Goal: Task Accomplishment & Management: Use online tool/utility

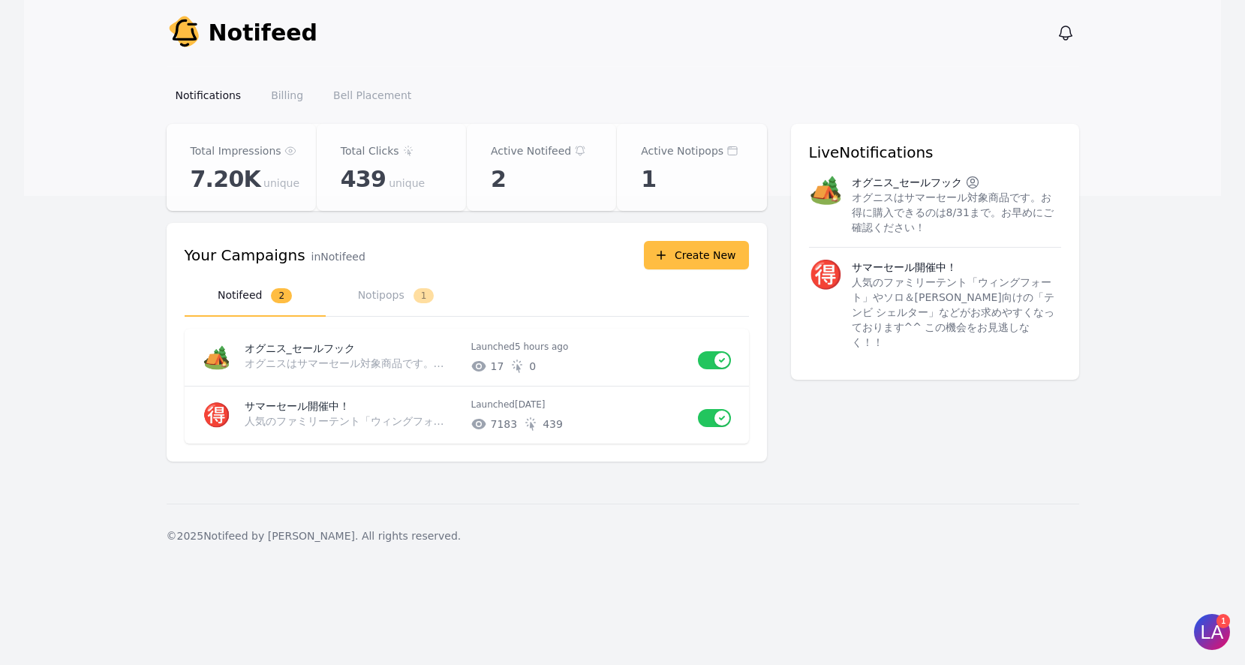
click at [374, 301] on button "Notipops 1" at bounding box center [396, 295] width 141 height 41
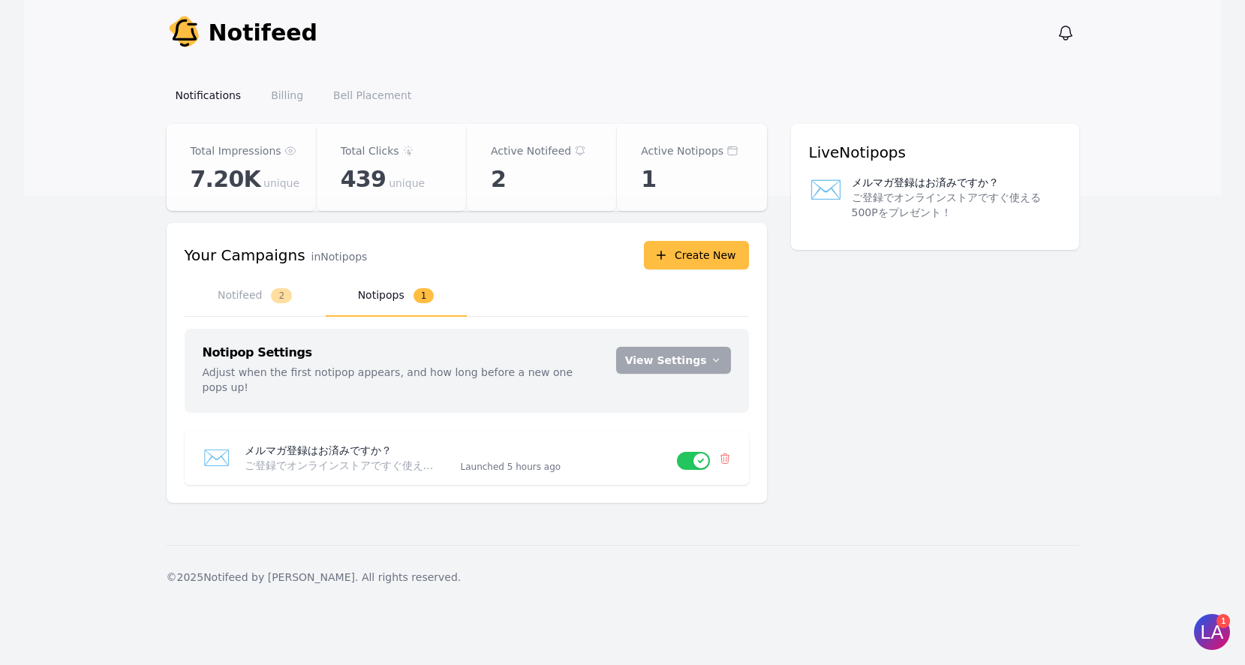
click at [672, 358] on button "View Settings" at bounding box center [673, 360] width 115 height 27
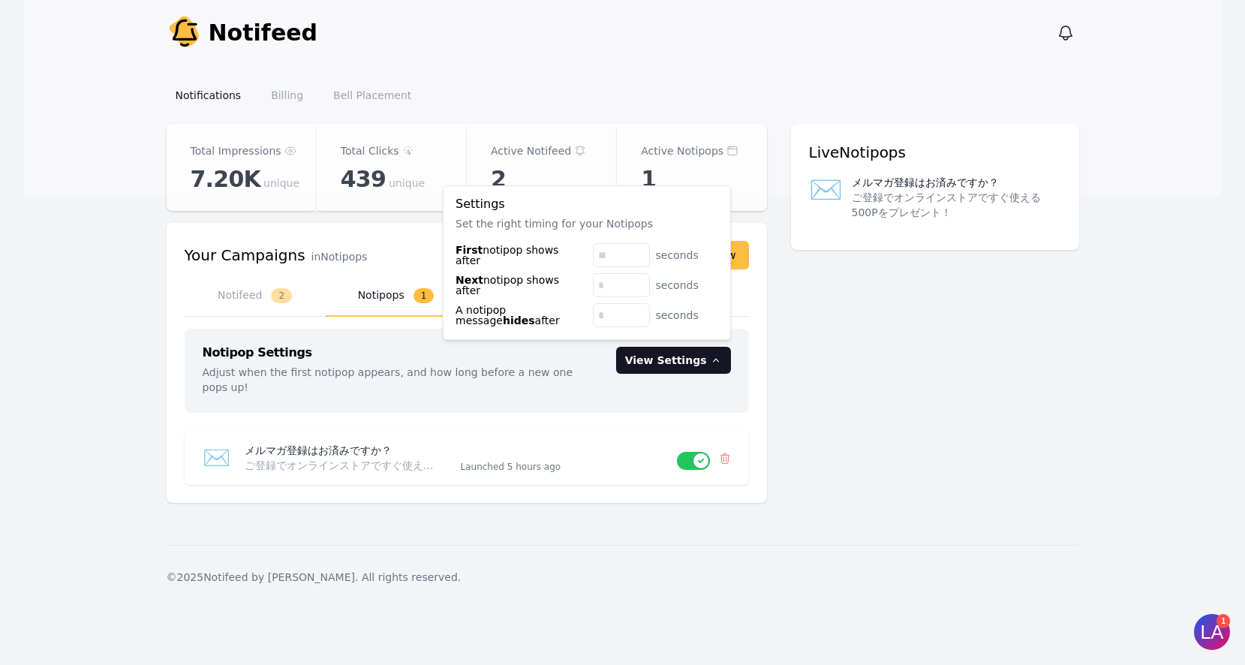
click at [1009, 484] on div "Total Impressions 7.20K unique Total Clicks 439 unique Active Notifeed 2 Active…" at bounding box center [623, 322] width 912 height 397
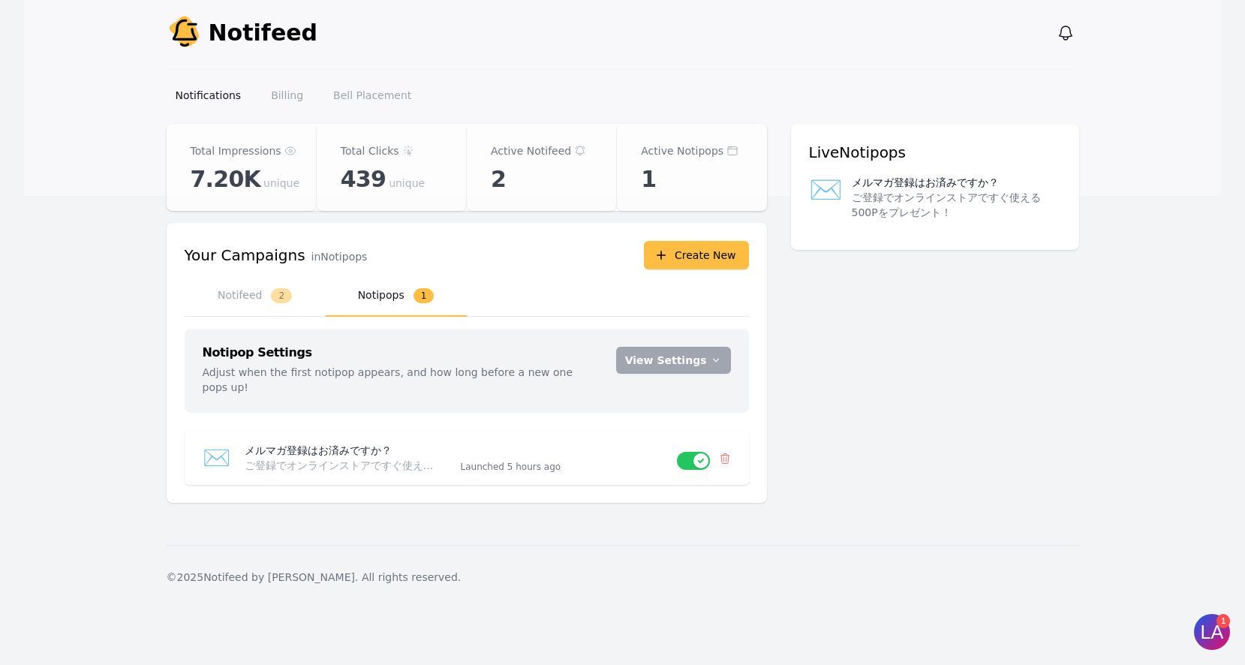
click at [364, 458] on p "ご登録でオンラインストアですぐ使える500Pをプレゼント！" at bounding box center [344, 465] width 198 height 15
click at [265, 458] on p "ご登録でオンラインストアですぐ使える500Pをプレゼント！" at bounding box center [344, 465] width 198 height 15
click at [239, 295] on button "Notifeed 2" at bounding box center [255, 295] width 141 height 41
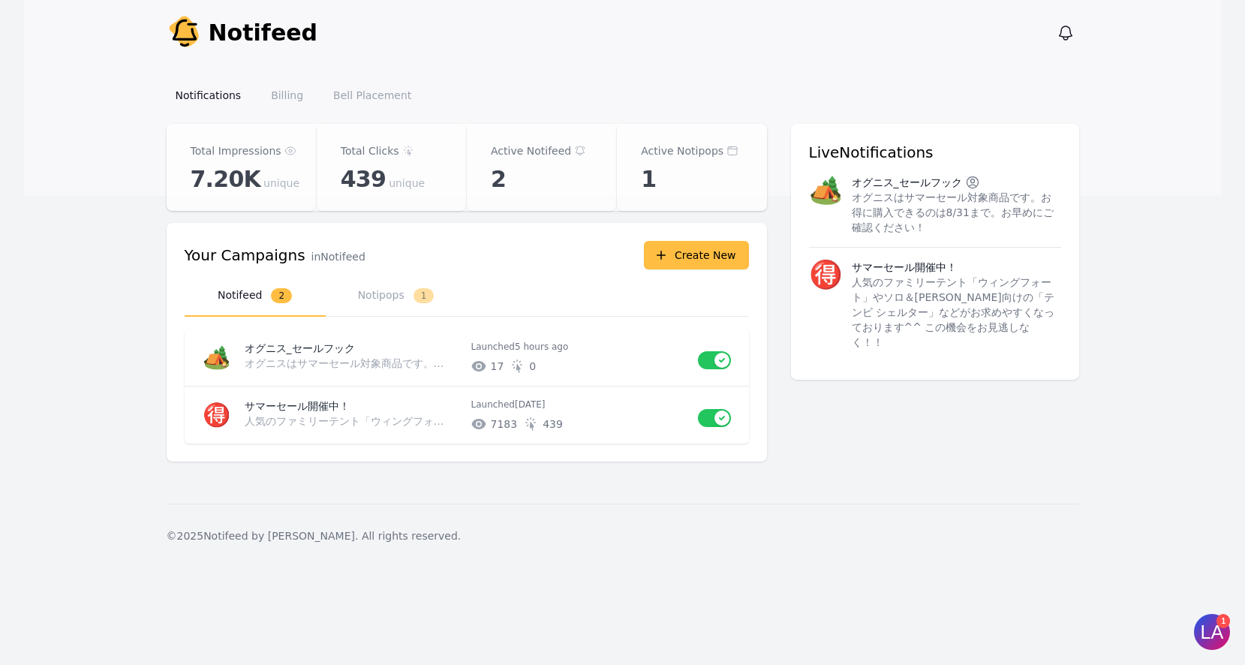
click at [347, 362] on p "オグニスはサマーセール対象商品です。お得に購入できるのは8/31まで。お早めにご確認ください！" at bounding box center [349, 363] width 209 height 15
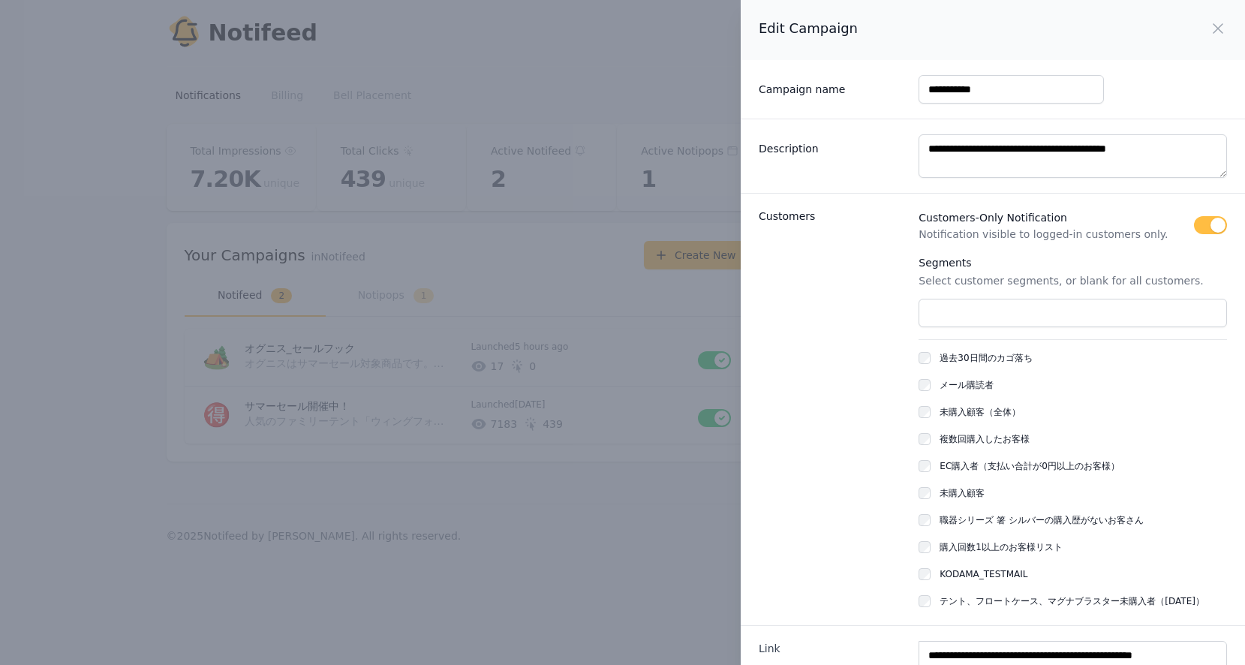
click at [1197, 26] on div "Edit Campaign Close panel" at bounding box center [993, 30] width 468 height 24
drag, startPoint x: 1204, startPoint y: 32, endPoint x: 1159, endPoint y: 32, distance: 45.8
click at [1209, 32] on icon "button" at bounding box center [1218, 29] width 18 height 18
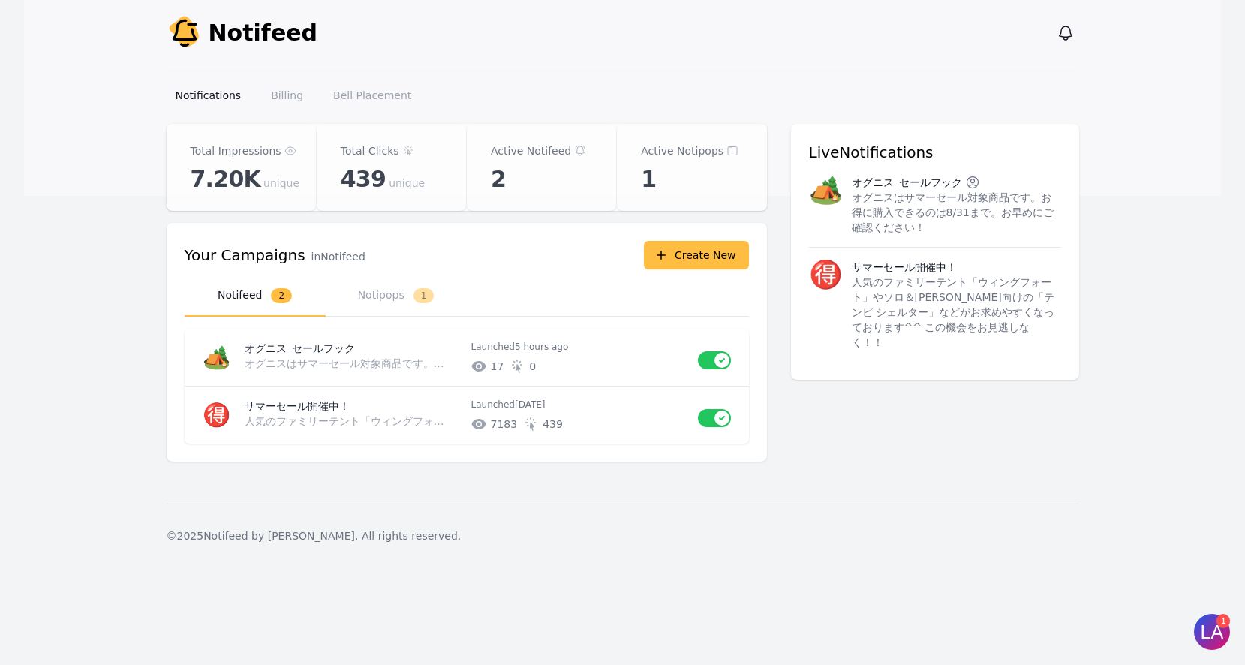
click at [387, 283] on button "Notipops 1" at bounding box center [396, 295] width 141 height 41
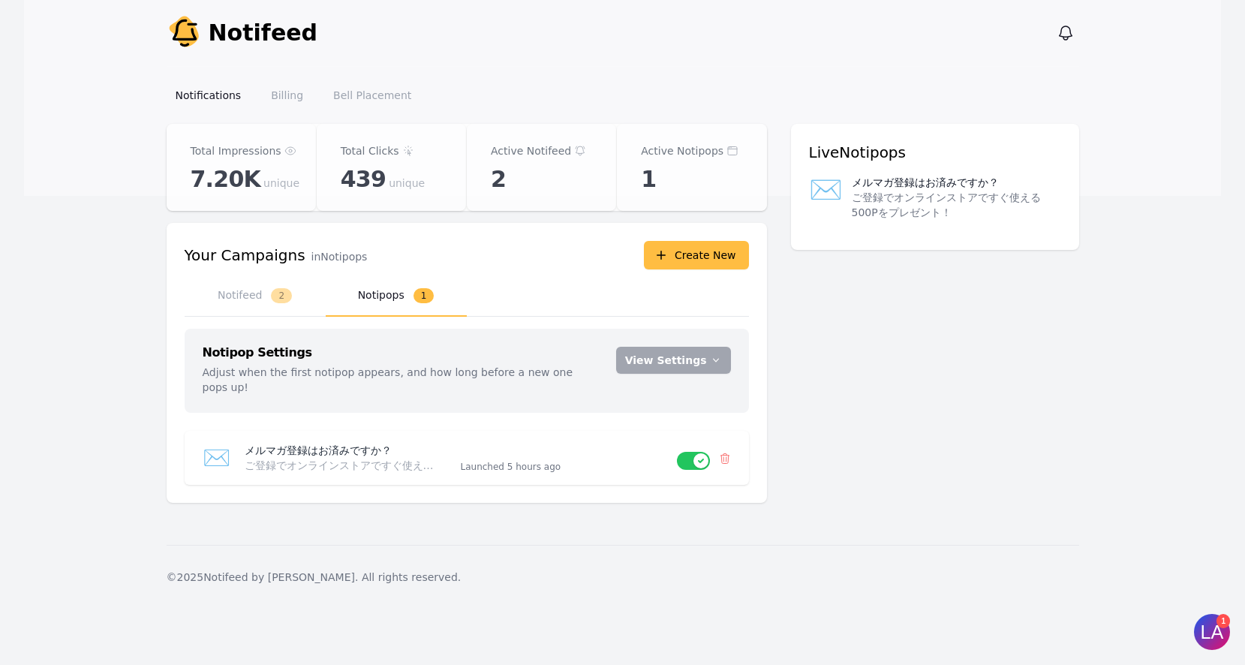
click at [326, 458] on p "ご登録でオンラインストアですぐ使える500Pをプレゼント！" at bounding box center [344, 465] width 198 height 15
click at [509, 461] on time "5 hours ago" at bounding box center [533, 466] width 53 height 11
click at [327, 458] on p "ご登録でオンラインストアですぐ使える500Pをプレゼント！" at bounding box center [344, 465] width 198 height 15
click at [204, 446] on span "✉️" at bounding box center [217, 457] width 28 height 26
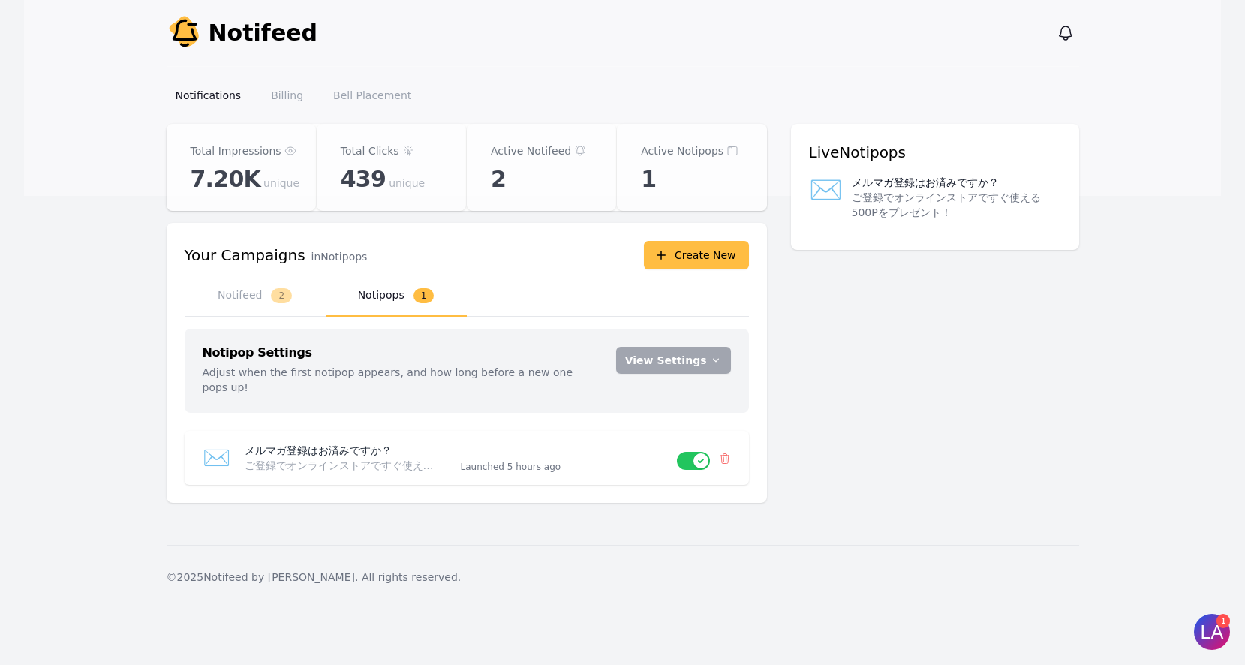
click at [918, 179] on p "メルマガ登録はお済みですか？" at bounding box center [925, 182] width 147 height 15
click at [699, 260] on button "Create New" at bounding box center [696, 255] width 105 height 29
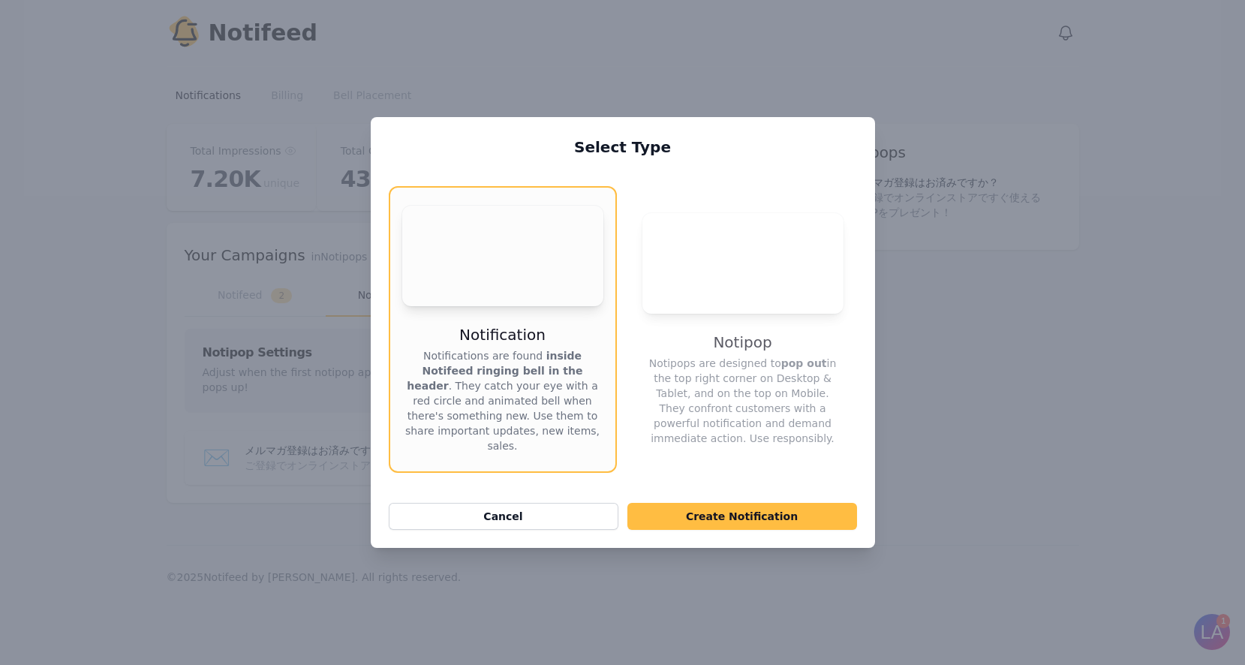
click at [764, 379] on p "Notipops are designed to pop out in the top right corner on Desktop & Tablet, a…" at bounding box center [742, 401] width 201 height 90
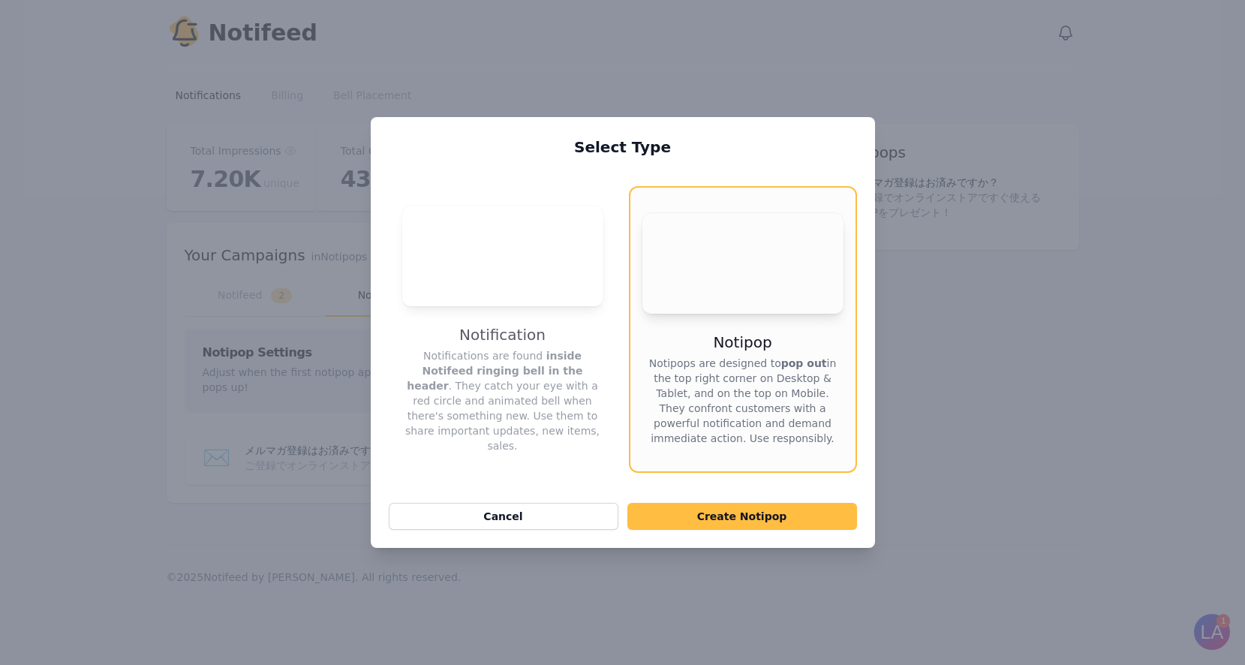
click at [750, 503] on button "Create Notipop" at bounding box center [742, 516] width 230 height 27
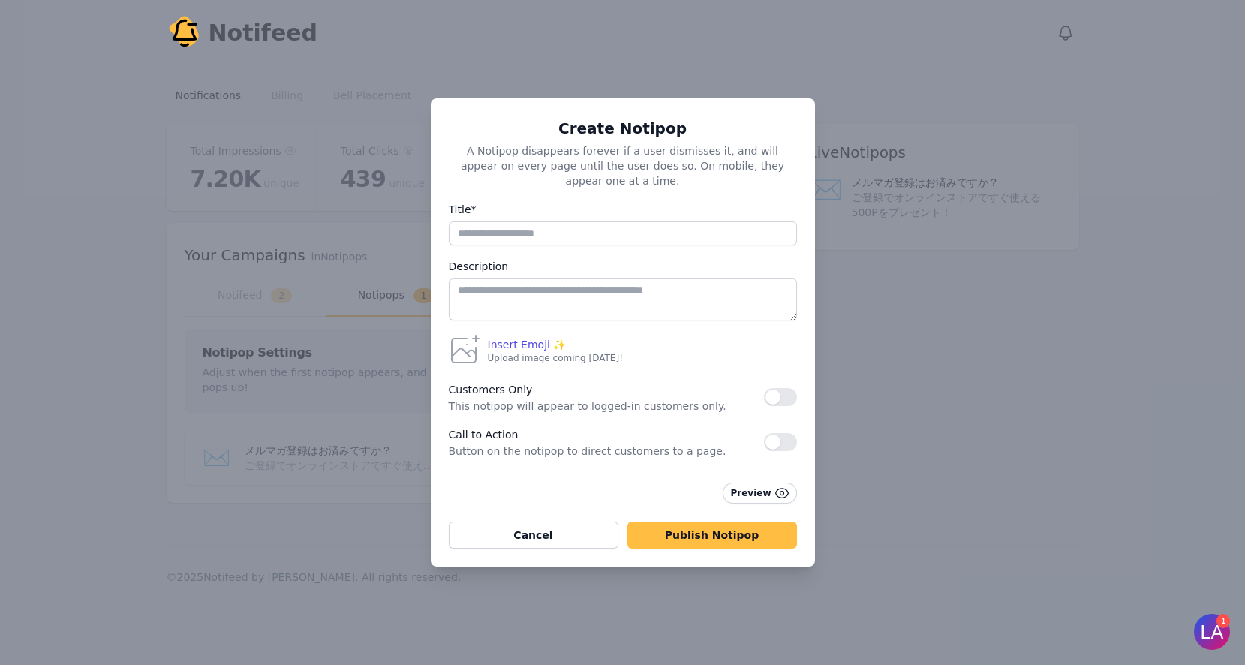
click at [788, 389] on button "button" at bounding box center [780, 397] width 33 height 18
click at [771, 436] on button "button" at bounding box center [780, 442] width 33 height 18
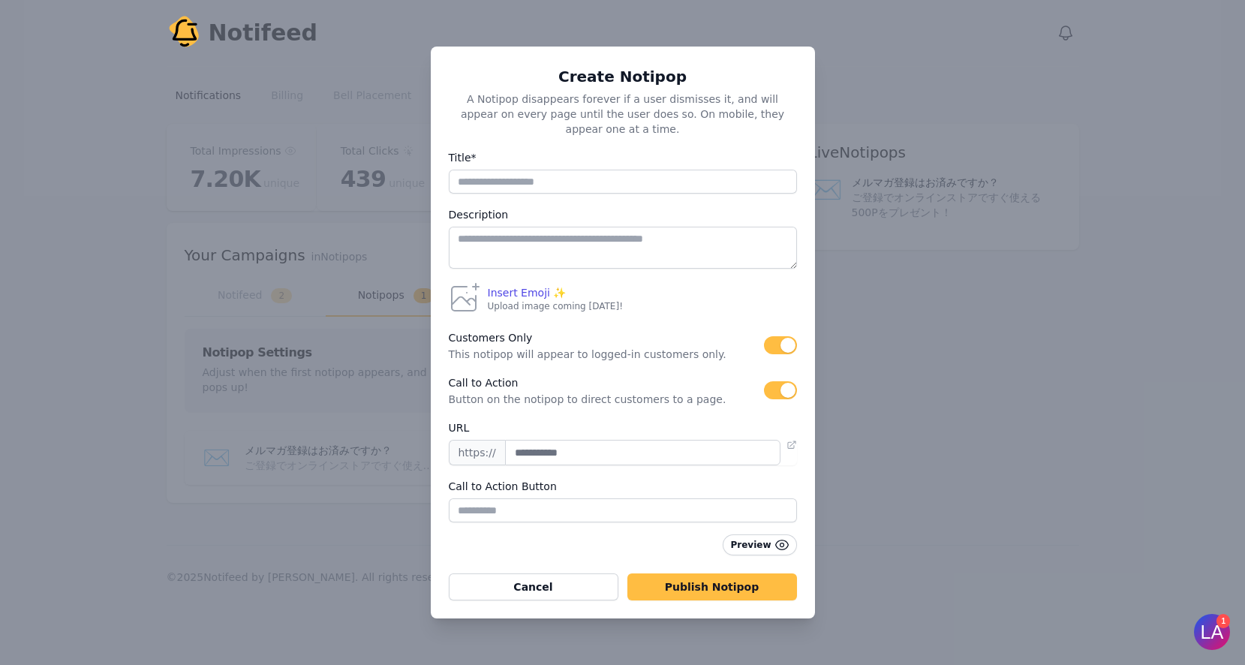
click at [784, 382] on button "button" at bounding box center [780, 390] width 33 height 18
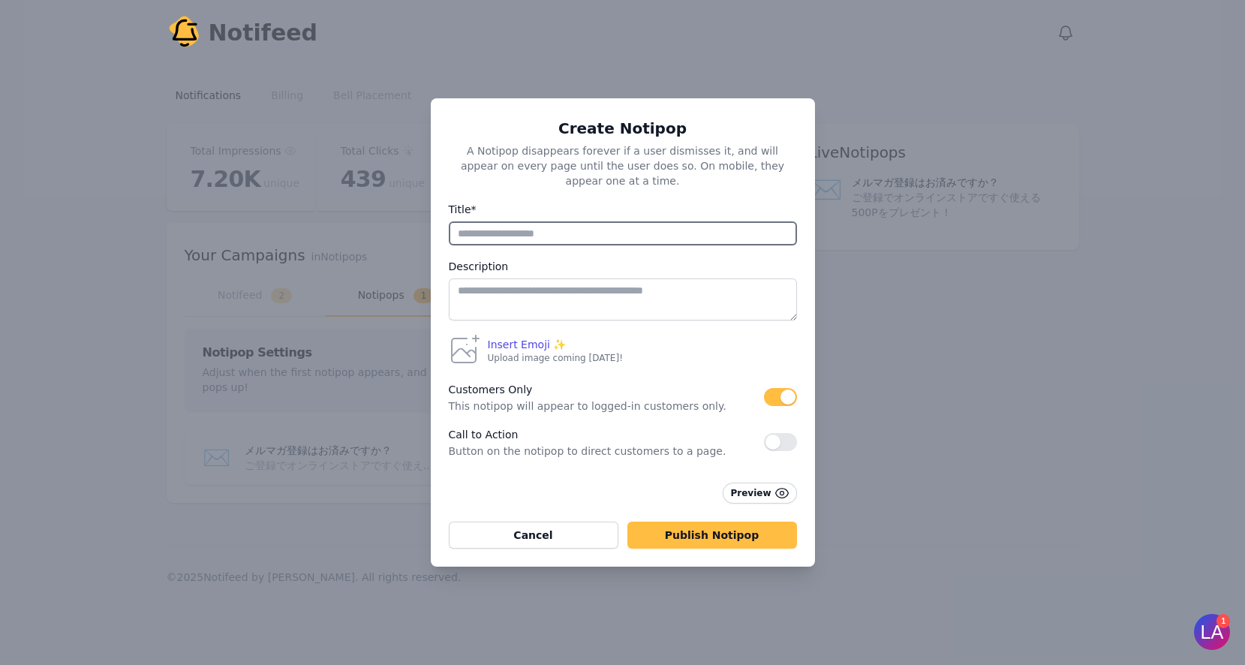
click at [516, 221] on input "Title*" at bounding box center [623, 233] width 348 height 24
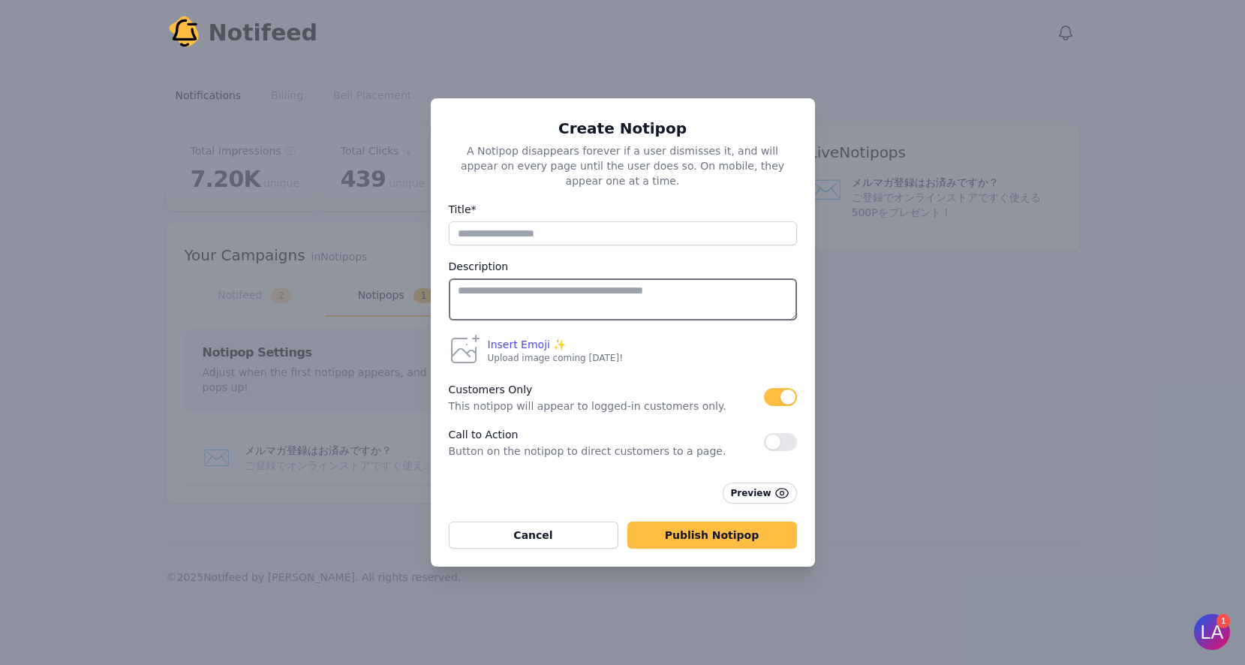
click at [564, 289] on textarea at bounding box center [623, 299] width 348 height 42
click at [551, 526] on button "Cancel" at bounding box center [534, 534] width 170 height 27
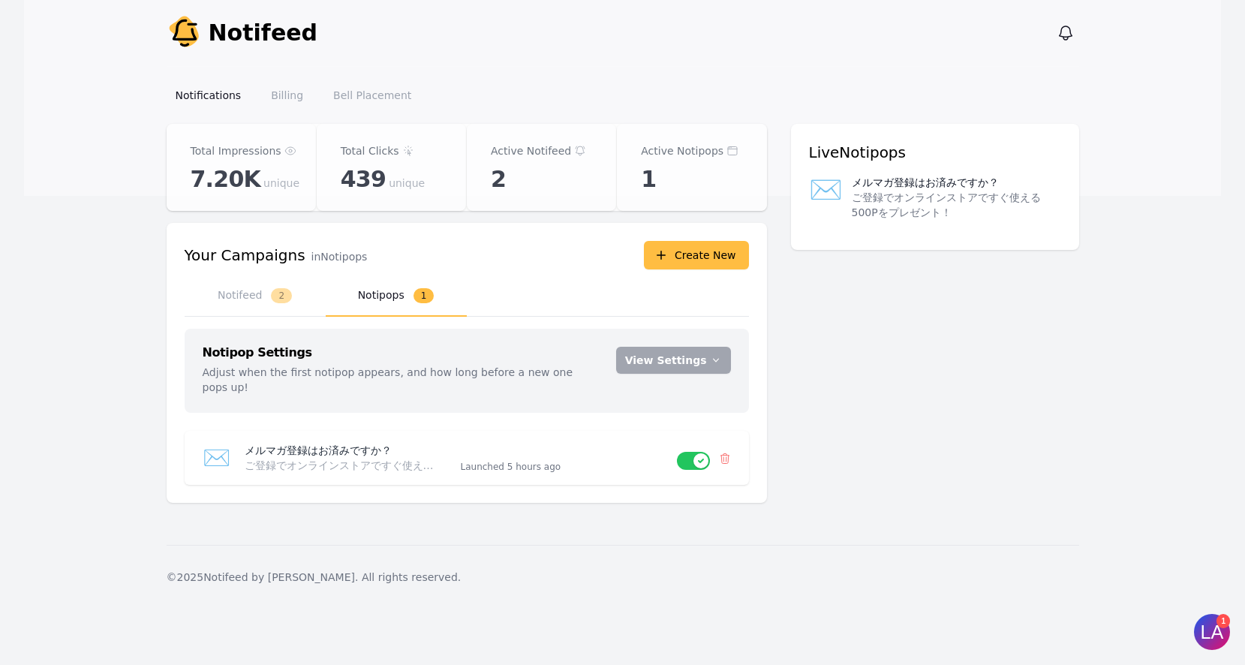
click at [242, 300] on button "Notifeed 2" at bounding box center [255, 295] width 141 height 41
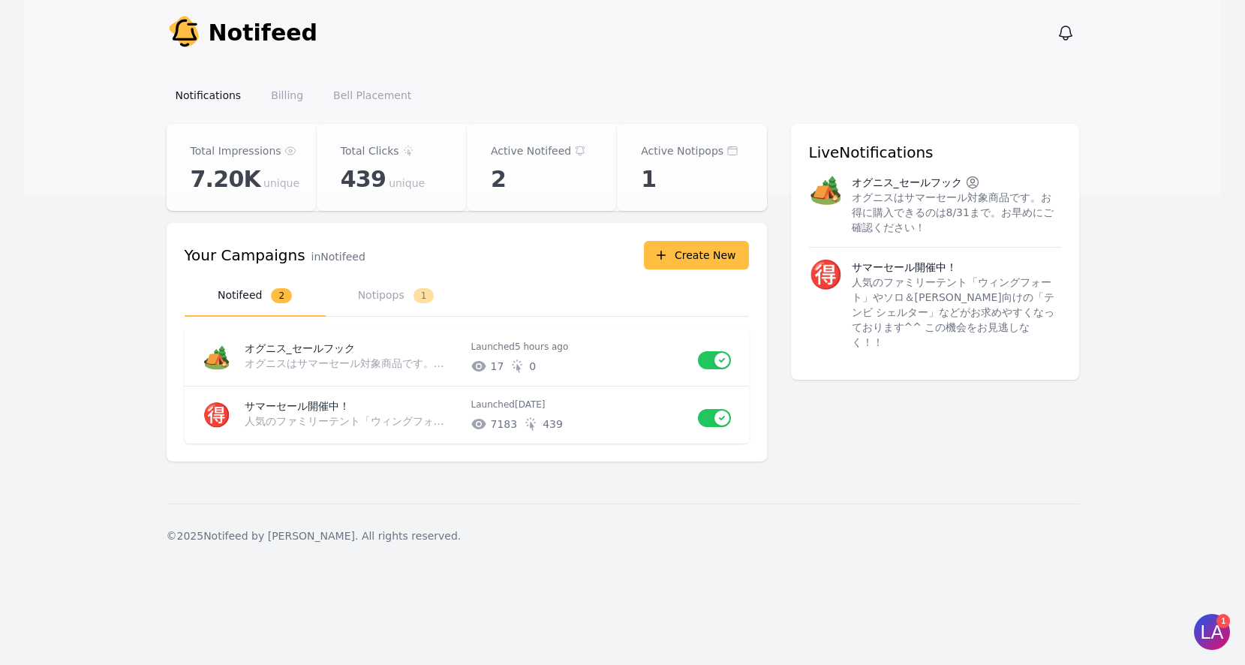
click at [377, 293] on button "Notipops 1" at bounding box center [396, 295] width 141 height 41
